Goal: Contribute content: Add original content to the website for others to see

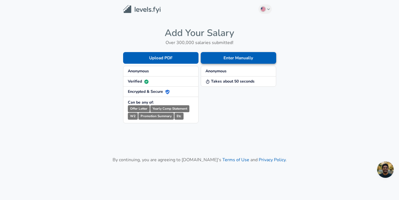
click at [232, 58] on button "Enter Manually" at bounding box center [238, 58] width 75 height 12
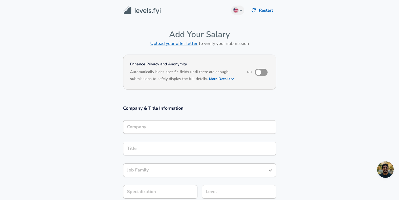
click at [150, 130] on div "Company" at bounding box center [199, 127] width 153 height 14
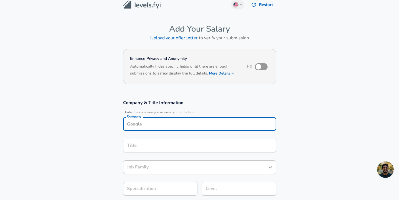
click at [150, 130] on div "Company" at bounding box center [199, 124] width 153 height 14
click at [153, 134] on li "Oracle" at bounding box center [199, 137] width 153 height 8
type input "Oracle"
click at [142, 145] on input "Title" at bounding box center [200, 145] width 148 height 9
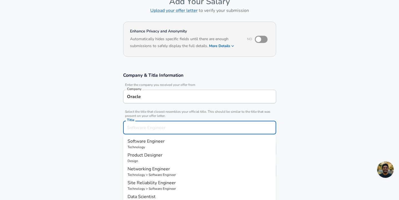
scroll to position [39, 0]
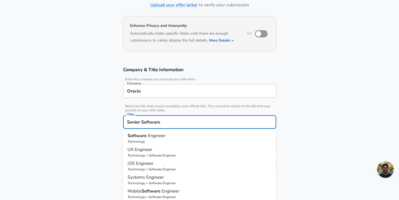
click at [141, 138] on strong "Software" at bounding box center [138, 136] width 20 height 6
type input "Software Engineer"
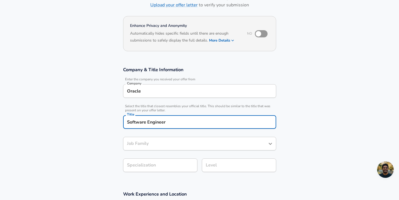
type input "Software Engineer"
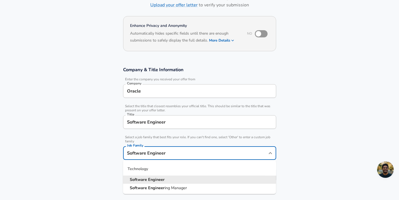
click at [143, 149] on input "Software Engineer" at bounding box center [196, 153] width 140 height 9
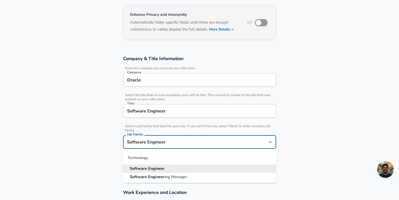
click at [148, 169] on strong "Engineer" at bounding box center [156, 169] width 17 height 6
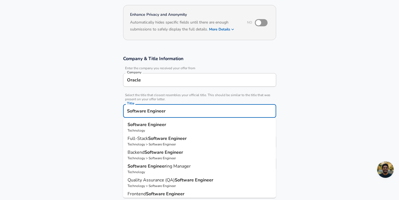
click at [165, 109] on input "Software Engineer" at bounding box center [200, 111] width 148 height 9
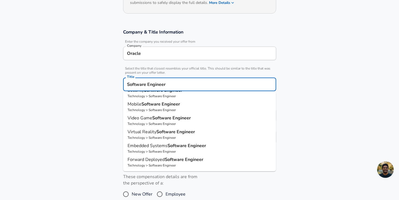
scroll to position [83, 0]
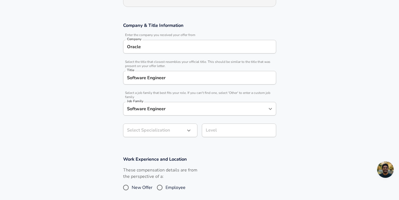
click at [98, 140] on section "Company & Title Information Enter the company you received your offer from Comp…" at bounding box center [199, 83] width 399 height 134
click at [164, 117] on body "English ([GEOGRAPHIC_DATA]) Change Restart Add Your Salary Upload your offer le…" at bounding box center [199, 17] width 399 height 200
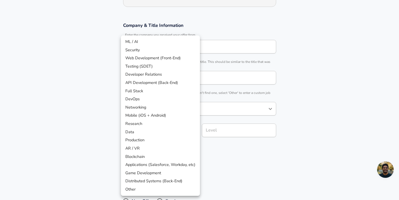
scroll to position [100, 0]
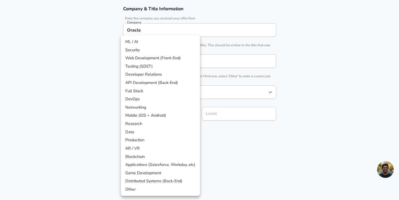
click at [146, 82] on li "API Development (Back-End)" at bounding box center [160, 83] width 79 height 8
type input "API Development (Back-End)"
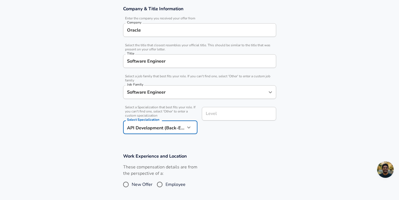
click at [225, 115] on input "Level" at bounding box center [238, 114] width 69 height 9
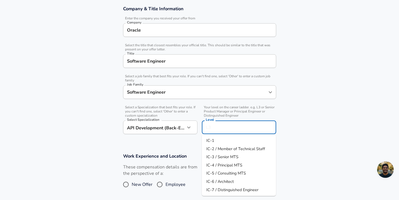
scroll to position [111, 0]
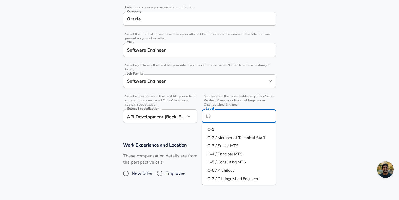
click at [222, 146] on span "IC-3 / Senior MTS" at bounding box center [222, 146] width 32 height 6
type input "IC-3 / Senior MTS"
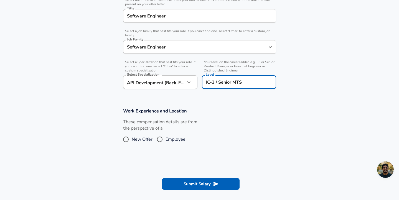
scroll to position [146, 0]
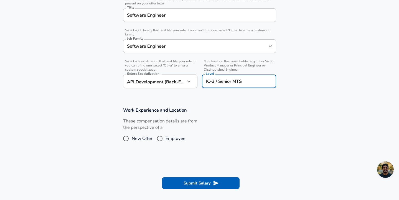
click at [164, 138] on input "Employee" at bounding box center [160, 138] width 12 height 9
radio input "true"
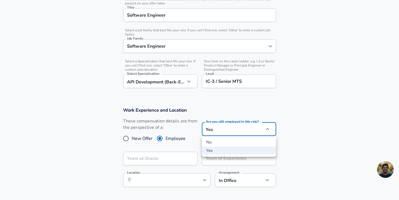
click at [267, 97] on div at bounding box center [199, 100] width 399 height 200
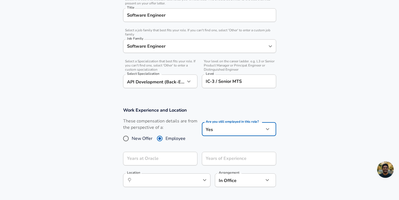
click at [136, 167] on div "Years at Oracle Years at Oracle" at bounding box center [158, 159] width 79 height 22
click at [146, 155] on div "Years at Oracle Years at Oracle" at bounding box center [160, 159] width 74 height 15
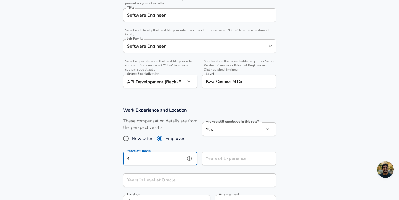
type input "4"
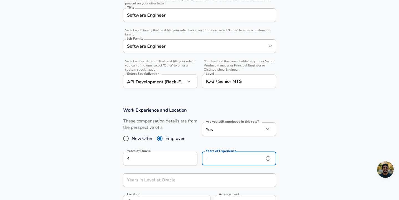
click at [220, 160] on input "Years of Experience" at bounding box center [233, 159] width 62 height 14
type input "8"
click at [276, 142] on div "Are you still employed in this role? Yes yes Are you still employed in this rol…" at bounding box center [237, 132] width 79 height 29
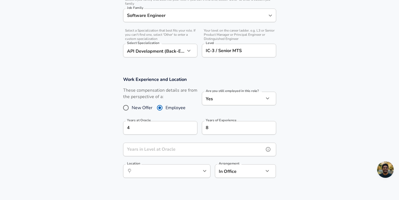
click at [230, 150] on input "Years in Level at Oracle" at bounding box center [193, 150] width 141 height 14
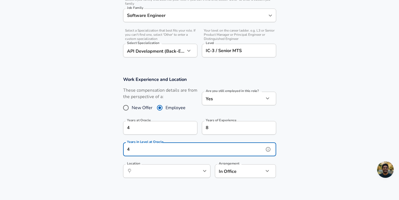
type input "4"
click at [184, 168] on input "Location" at bounding box center [160, 171] width 57 height 9
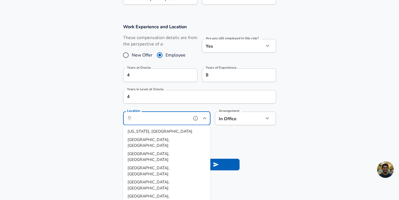
scroll to position [234, 0]
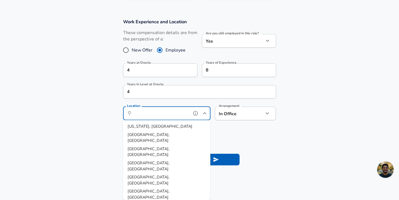
type input "n"
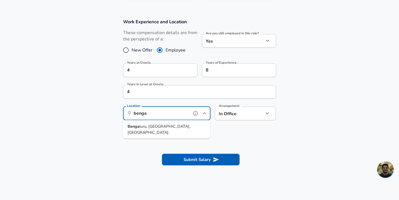
click at [160, 128] on span "luru, [GEOGRAPHIC_DATA], [GEOGRAPHIC_DATA]" at bounding box center [159, 130] width 63 height 12
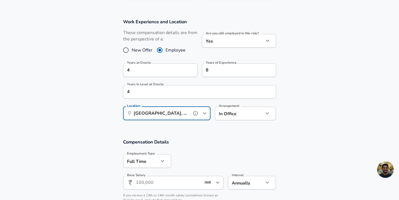
type input "[GEOGRAPHIC_DATA], [GEOGRAPHIC_DATA], [GEOGRAPHIC_DATA]"
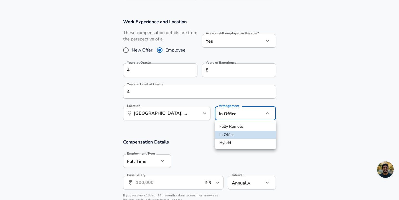
click at [230, 128] on li "Fully Remote" at bounding box center [245, 127] width 61 height 8
type input "remote"
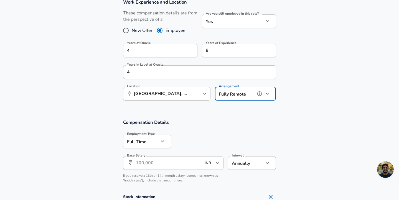
scroll to position [254, 0]
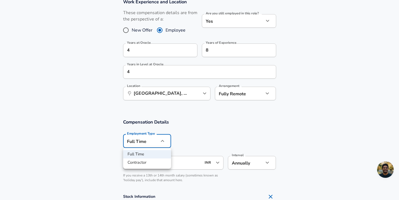
click at [153, 140] on div at bounding box center [199, 100] width 399 height 200
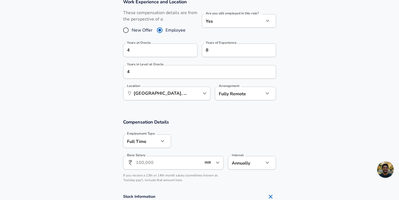
click at [163, 158] on input "Base Salary" at bounding box center [169, 163] width 66 height 14
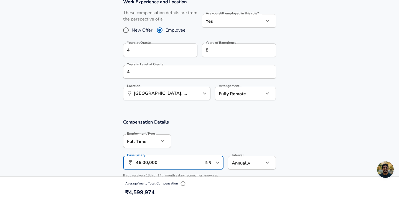
type input "46,00,000"
click at [220, 130] on div at bounding box center [223, 141] width 105 height 22
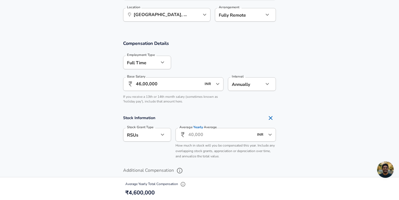
scroll to position [333, 0]
click at [220, 132] on input "Average Yearly Average" at bounding box center [221, 135] width 66 height 14
type input "35,00,000"
click at [330, 130] on section "Stock Information Stock Grant Type RSUs stock Stock Grant Type Average Yearly A…" at bounding box center [199, 136] width 399 height 49
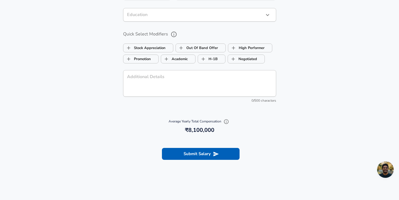
scroll to position [587, 0]
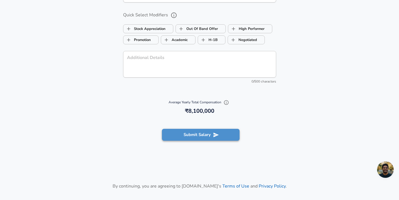
click at [205, 136] on button "Submit Salary" at bounding box center [201, 135] width 78 height 12
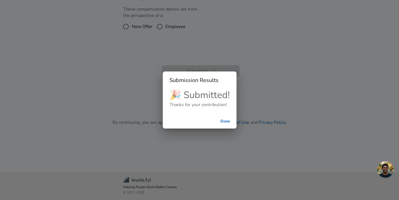
scroll to position [159, 0]
